Goal: Information Seeking & Learning: Learn about a topic

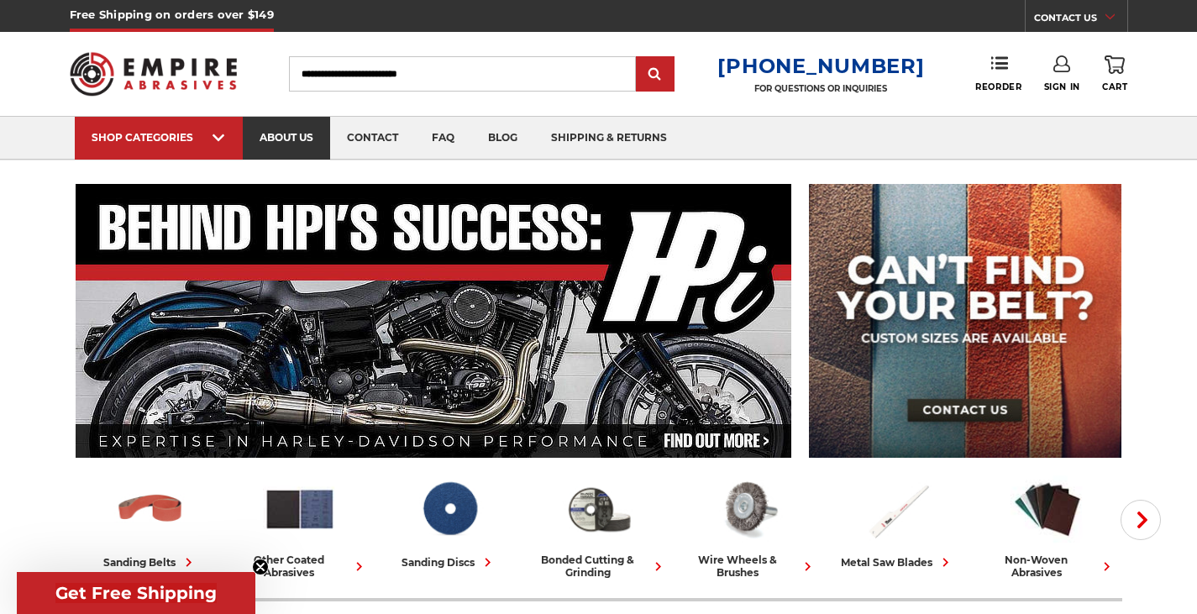
click at [306, 144] on link "about us" at bounding box center [286, 138] width 87 height 43
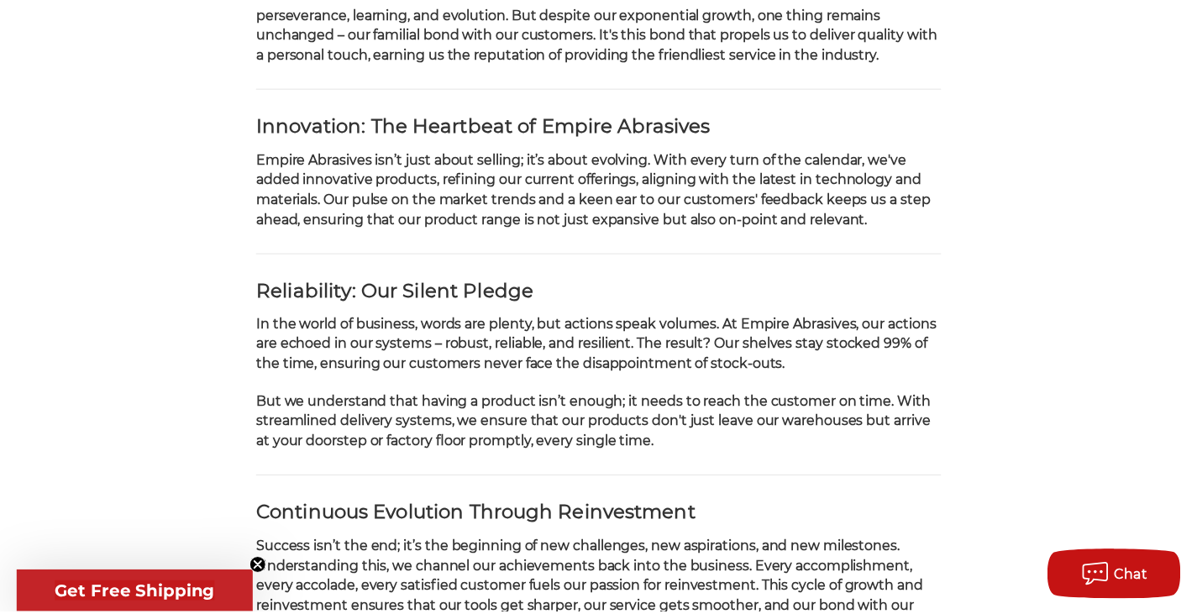
scroll to position [672, 0]
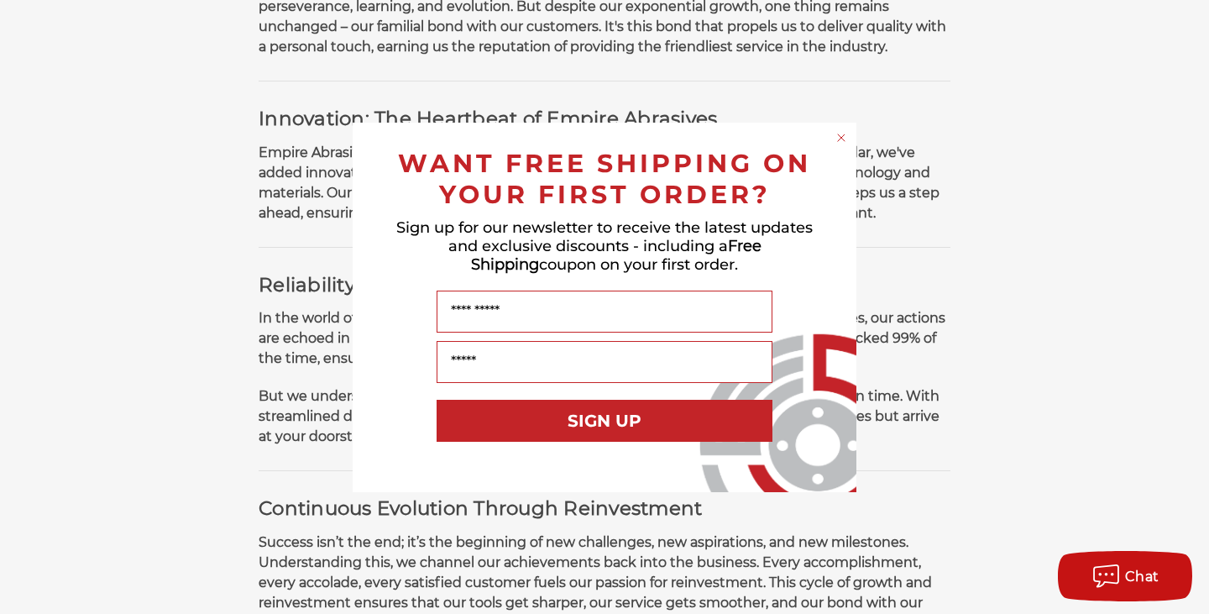
click at [844, 144] on circle "Close dialog" at bounding box center [842, 137] width 16 height 16
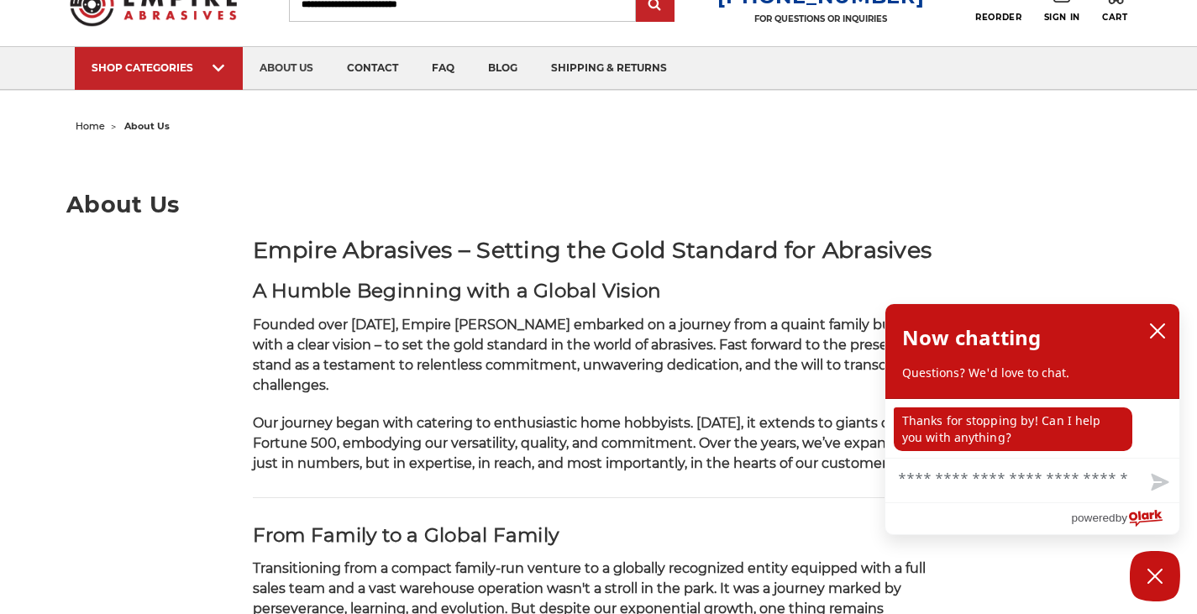
scroll to position [0, 0]
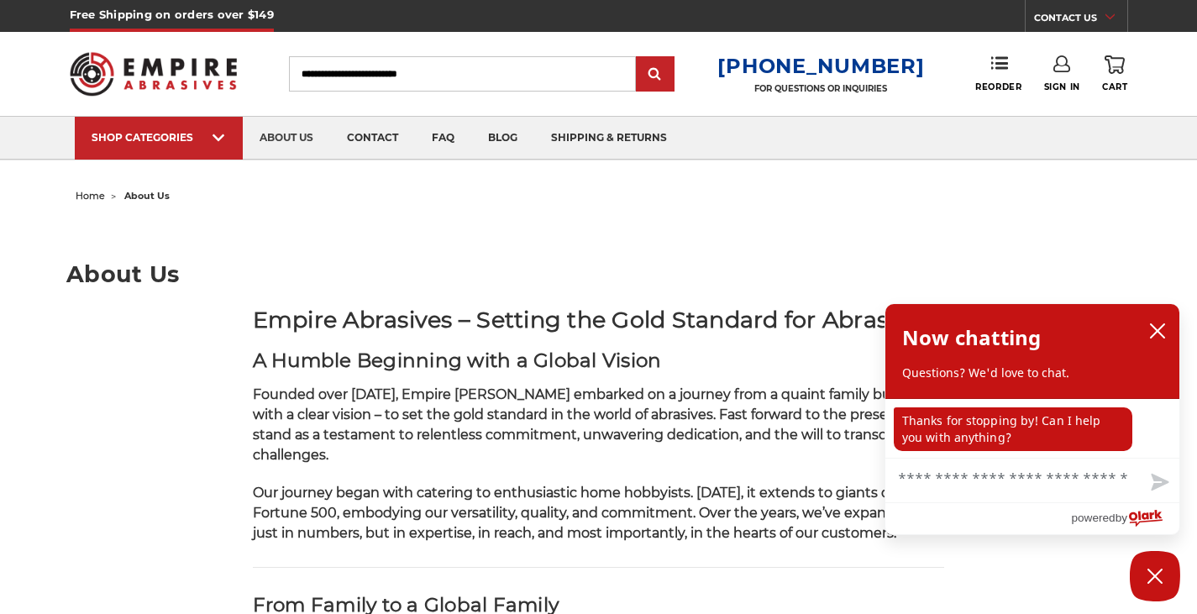
drag, startPoint x: 406, startPoint y: 78, endPoint x: 368, endPoint y: 76, distance: 38.7
click at [406, 78] on input "Search" at bounding box center [462, 73] width 347 height 35
